Goal: Information Seeking & Learning: Learn about a topic

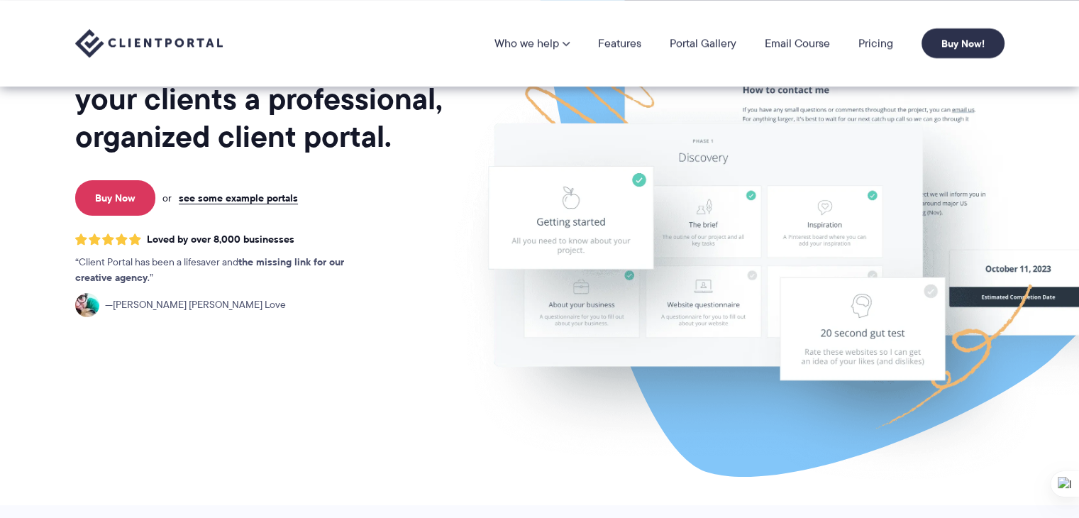
scroll to position [142, 0]
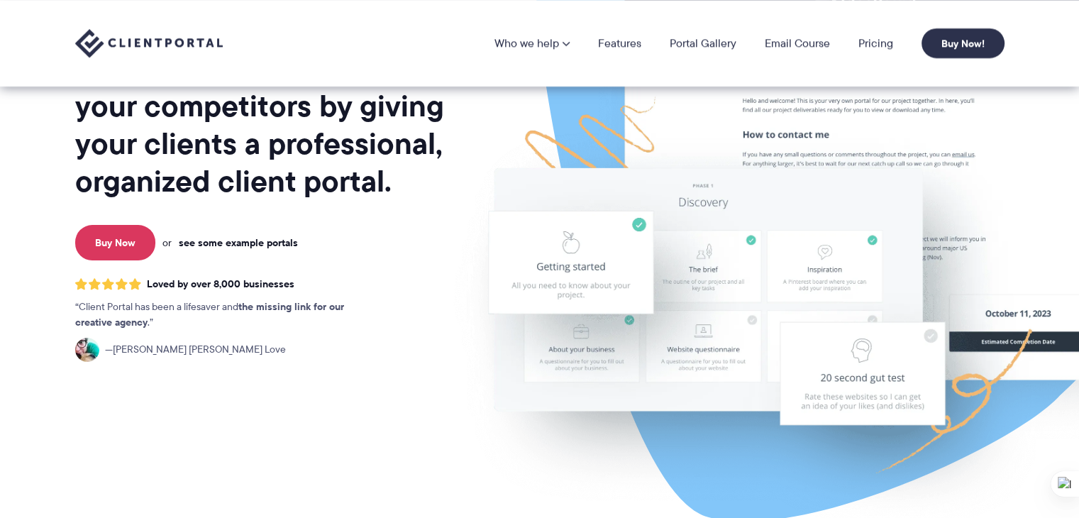
click at [244, 243] on link "see some example portals" at bounding box center [238, 242] width 119 height 13
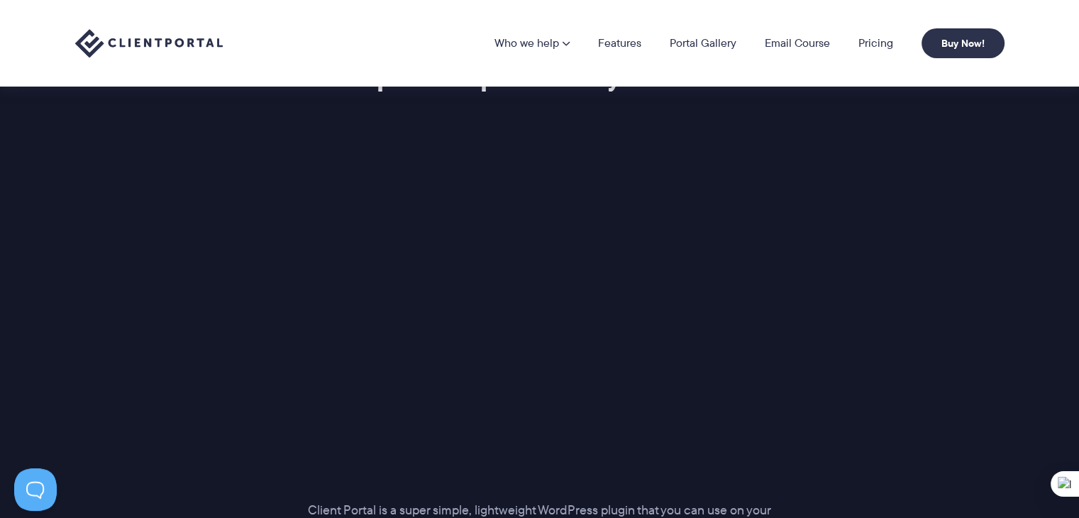
scroll to position [0, 0]
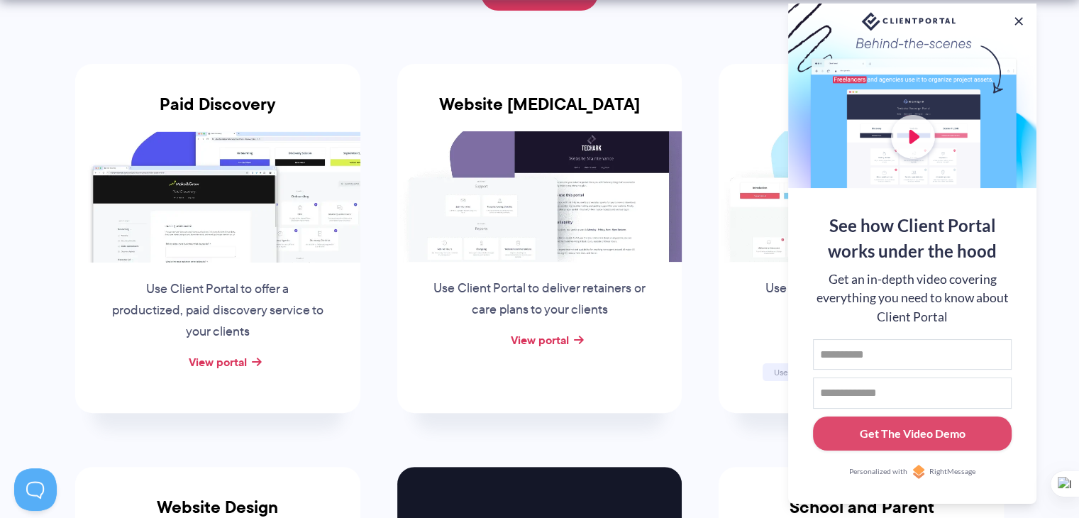
scroll to position [284, 0]
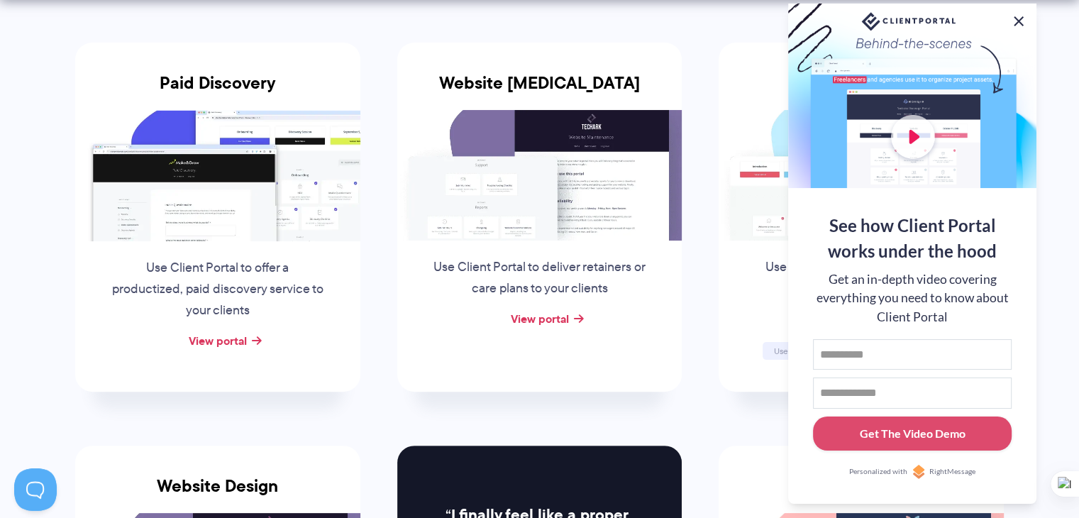
click at [1018, 18] on button at bounding box center [1018, 21] width 17 height 17
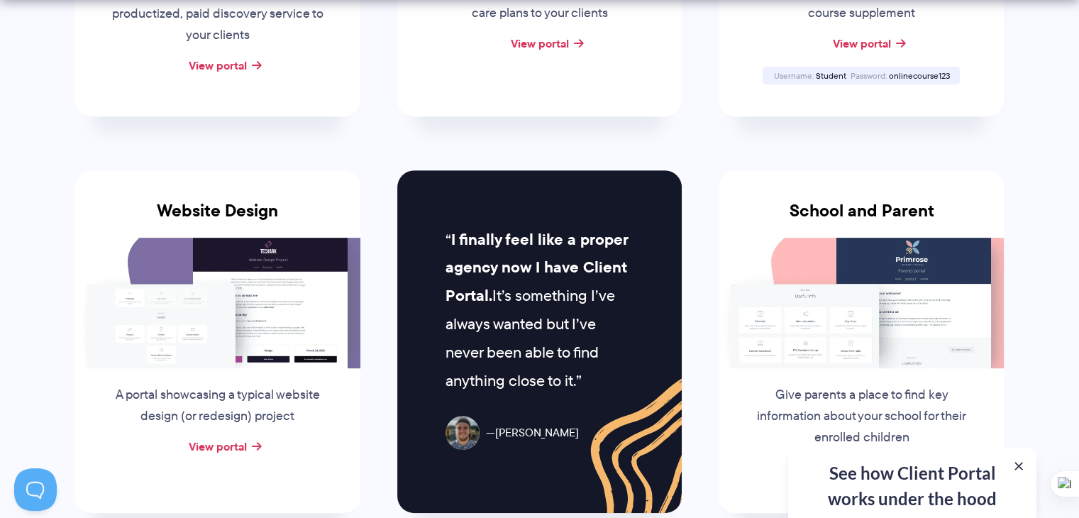
scroll to position [772, 0]
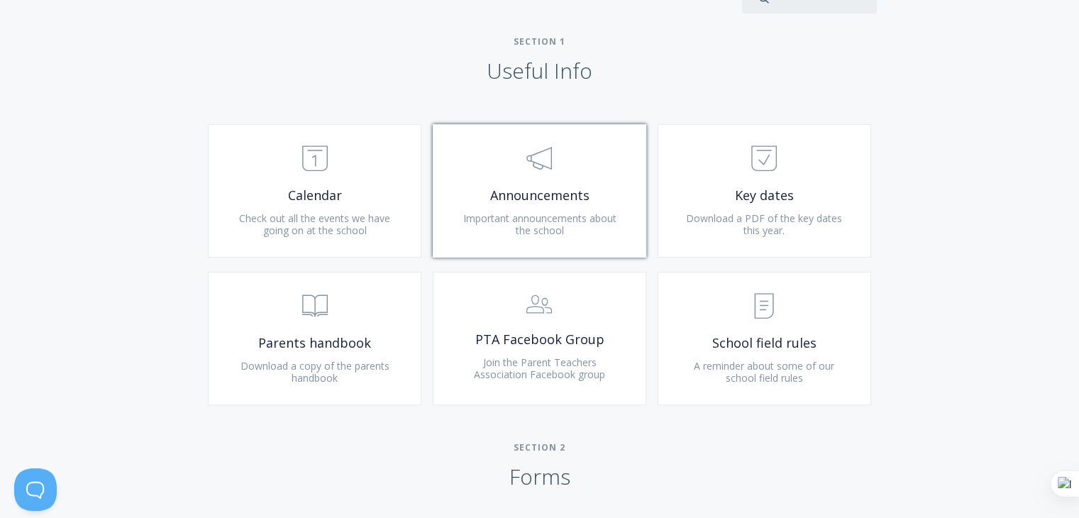
scroll to position [568, 0]
click at [565, 206] on link ".st0{fill:none;stroke:#000000;stroke-width:2;stroke-miterlimit:10;} 3. Communic…" at bounding box center [540, 189] width 214 height 133
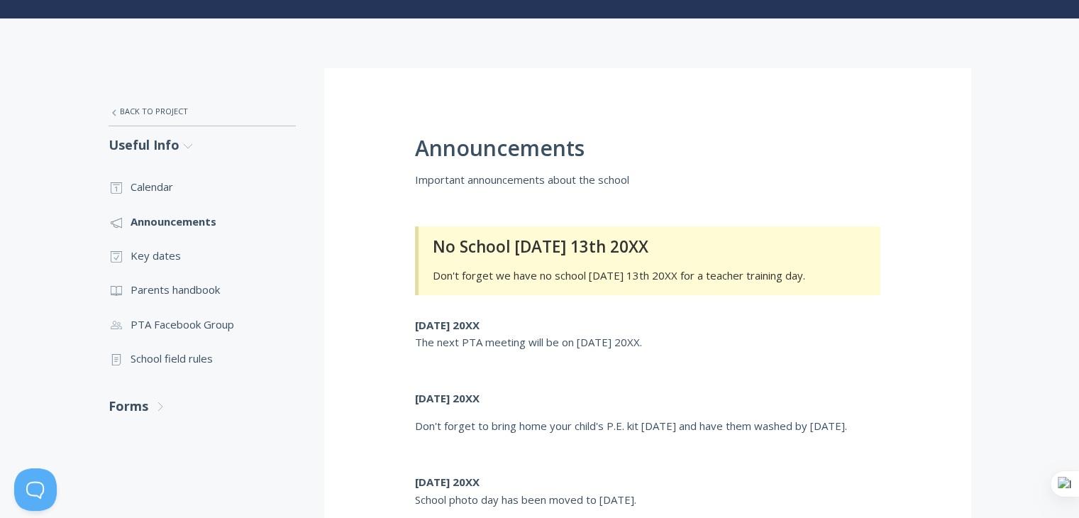
scroll to position [213, 0]
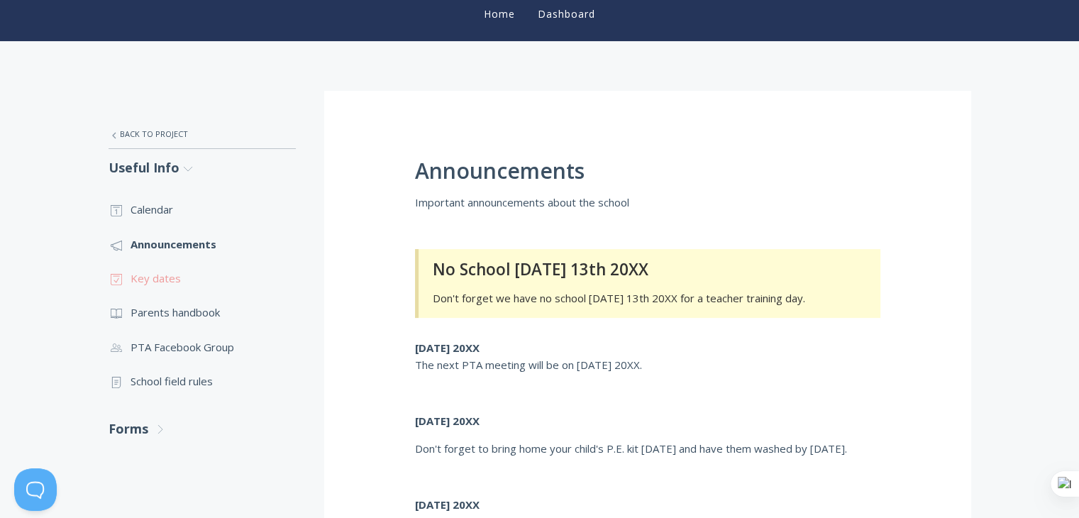
click at [159, 276] on link ".st0{fill:none;stroke:#000000;stroke-width:2;stroke-miterlimit:10;} Untitled-18…" at bounding box center [202, 278] width 187 height 34
click at [184, 324] on link ".st0{fill:none;stroke:#000000;stroke-width:2;stroke-miterlimit:10;} Untitled-13…" at bounding box center [202, 312] width 187 height 34
click at [177, 381] on link ".st0{fill:none;stroke:#000000;stroke-width:2;stroke-miterlimit:10;} Untitled-15…" at bounding box center [202, 381] width 187 height 34
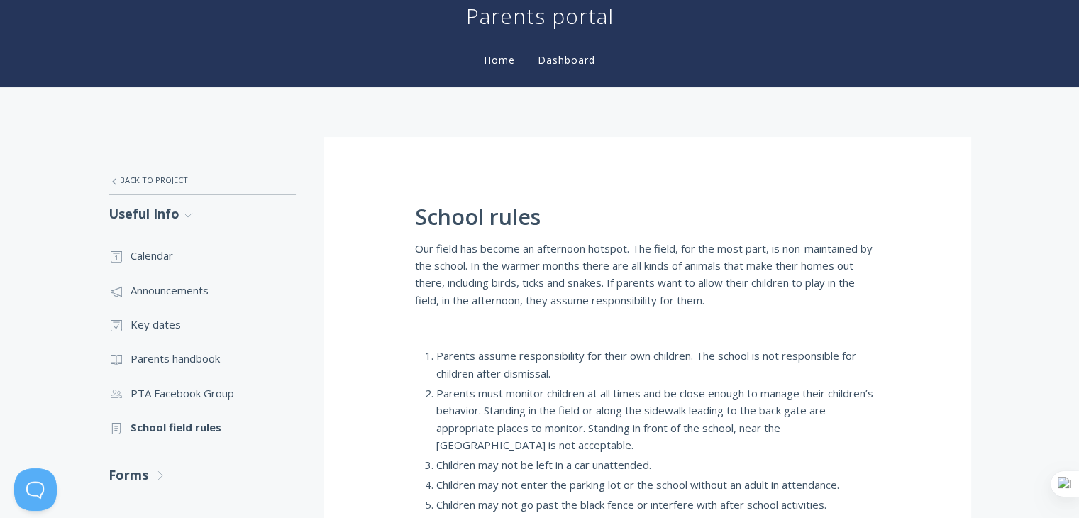
scroll to position [142, 0]
